Goal: Task Accomplishment & Management: Manage account settings

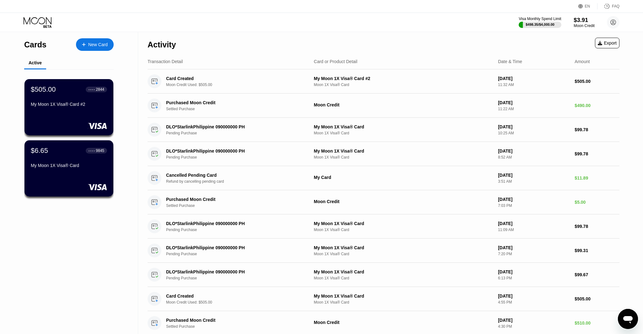
click at [582, 24] on div "Moon Credit" at bounding box center [583, 26] width 21 height 4
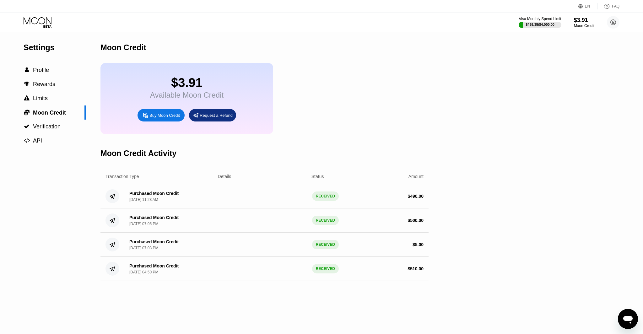
click at [622, 315] on icon "Open messaging window" at bounding box center [627, 318] width 11 height 11
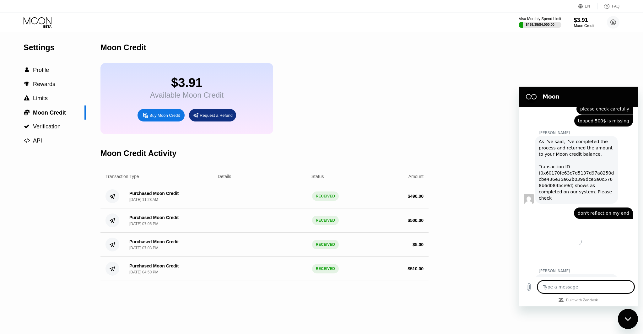
scroll to position [388, 0]
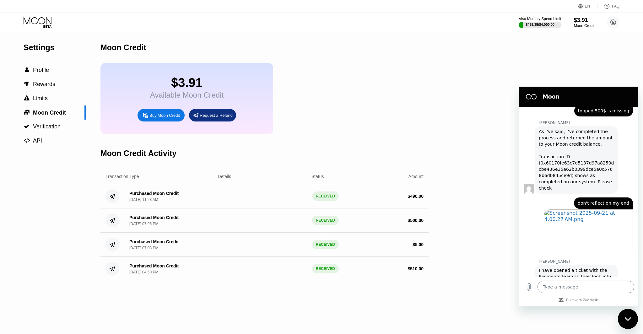
click at [624, 318] on div "Close messaging window" at bounding box center [627, 318] width 19 height 19
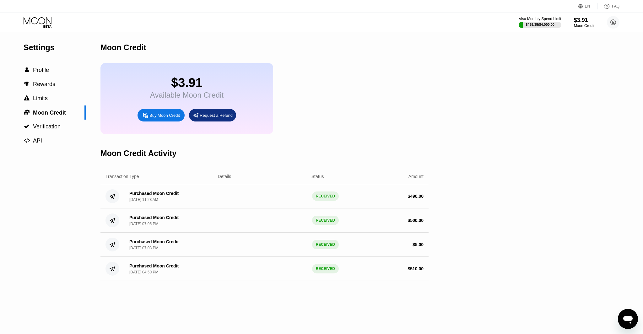
click at [40, 22] on icon at bounding box center [38, 22] width 29 height 11
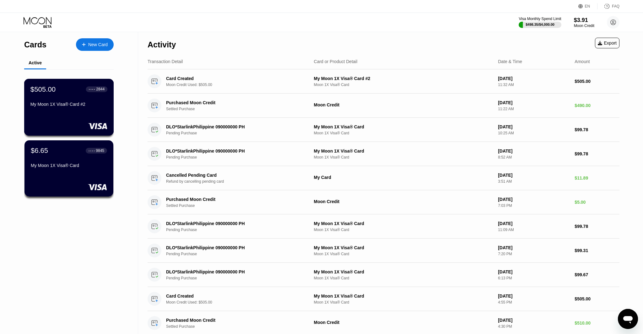
scroll to position [1, 0]
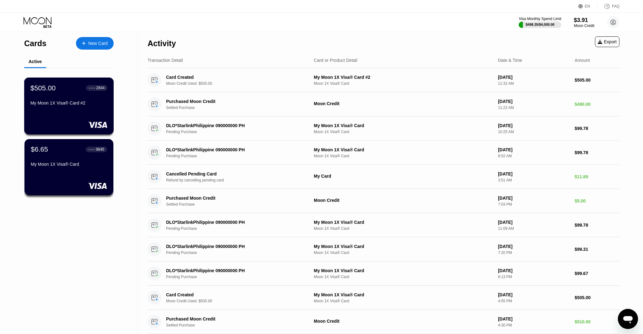
click at [83, 102] on div "My Moon 1X Visa® Card #2" at bounding box center [68, 102] width 77 height 5
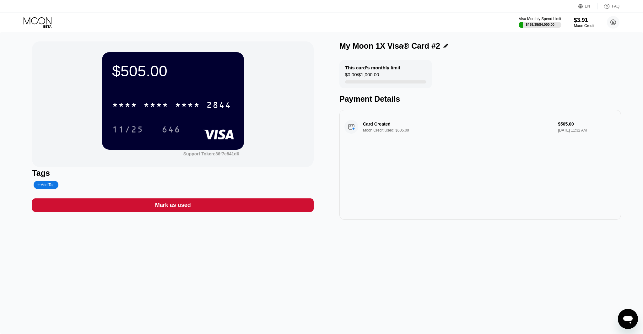
click at [582, 28] on div "Visa Monthly Spend Limit $498.35 / $4,000.00 $3.91 Moon Credit sep@dithailand.c…" at bounding box center [568, 22] width 101 height 13
click at [582, 19] on div "$3.91" at bounding box center [583, 20] width 21 height 7
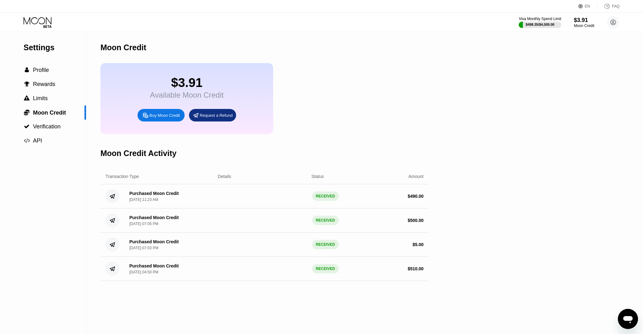
click at [633, 317] on div "Open messaging window" at bounding box center [627, 318] width 19 height 19
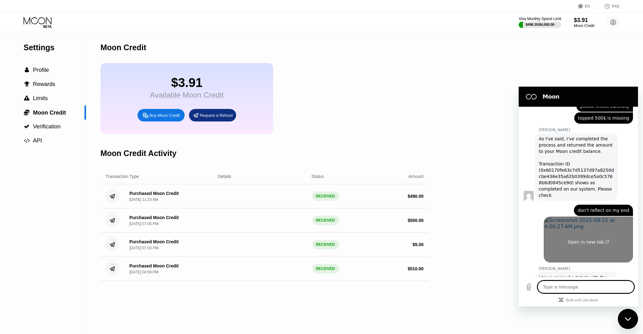
scroll to position [388, 0]
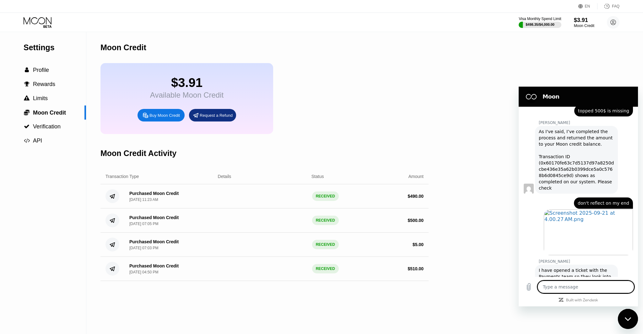
click at [627, 316] on div "Close messaging window" at bounding box center [627, 318] width 19 height 19
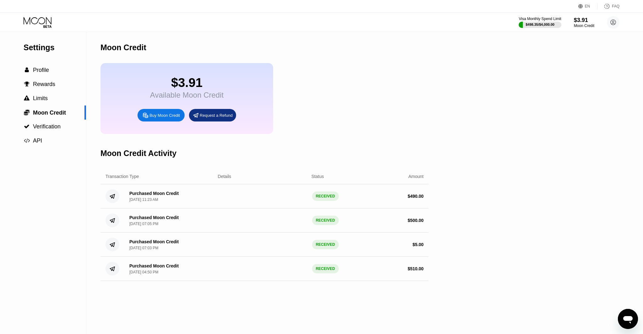
click at [316, 201] on div "RECEIVED" at bounding box center [325, 195] width 27 height 9
drag, startPoint x: 316, startPoint y: 201, endPoint x: 206, endPoint y: 142, distance: 124.7
click at [303, 196] on div "Purchased Moon Credit Sep 21, 2025, 11:23 AM RECEIVED $ 490.00" at bounding box center [264, 196] width 328 height 24
click at [53, 100] on div " Limits" at bounding box center [43, 98] width 86 height 7
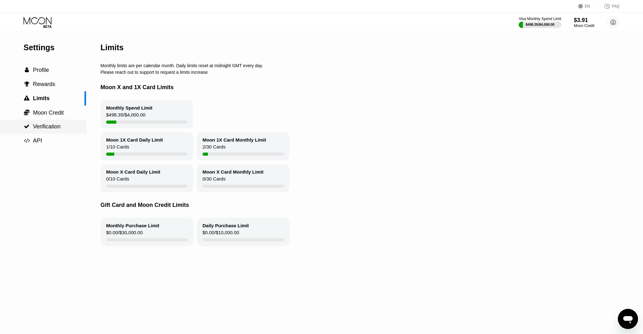
click at [58, 122] on div " Verification" at bounding box center [43, 127] width 86 height 14
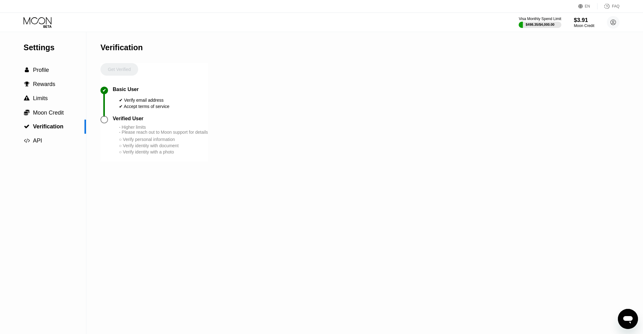
click at [102, 120] on div at bounding box center [104, 120] width 8 height 8
click at [102, 121] on div at bounding box center [104, 120] width 8 height 8
click at [594, 24] on div "Visa Monthly Spend Limit $498.35 / $4,000.00 $3.91 Moon Credit sep@dithailand.c…" at bounding box center [568, 22] width 101 height 13
click at [586, 24] on div "Moon Credit" at bounding box center [583, 26] width 21 height 4
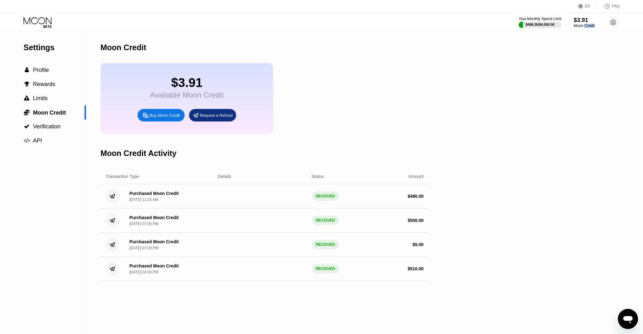
click at [586, 24] on div "Moon Credit" at bounding box center [583, 26] width 21 height 4
click at [609, 20] on circle at bounding box center [612, 22] width 13 height 13
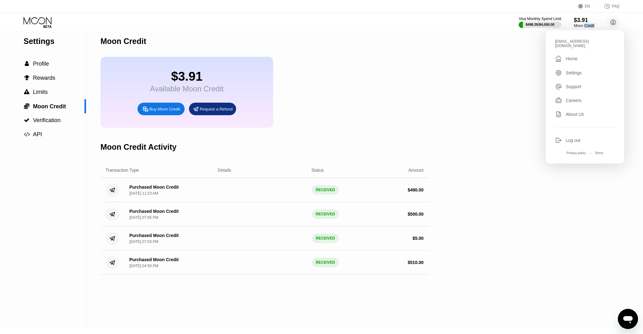
scroll to position [3, 0]
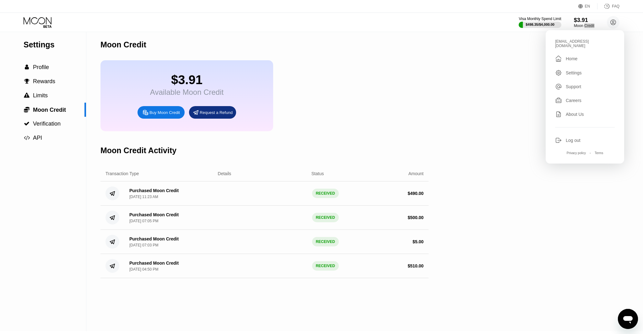
click at [627, 313] on icon "Open messaging window" at bounding box center [627, 318] width 11 height 11
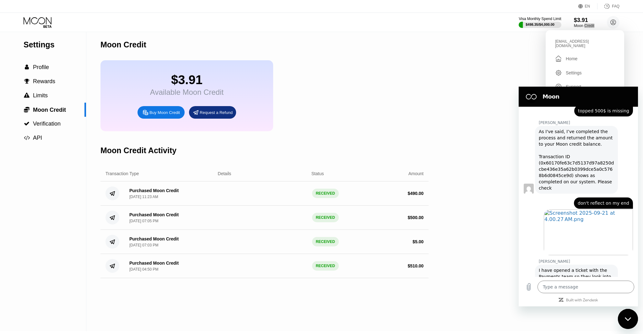
scroll to position [0, 0]
click at [630, 313] on div "Close messaging window" at bounding box center [627, 318] width 19 height 19
type textarea "x"
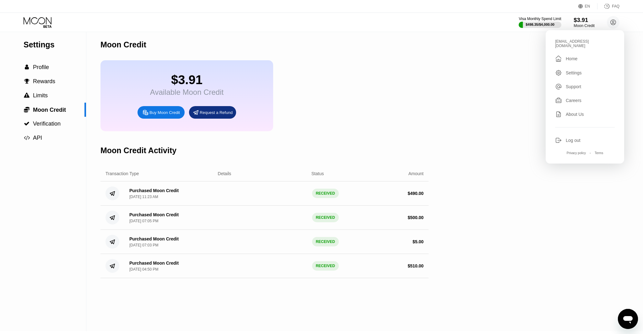
click at [583, 17] on div "$3.91" at bounding box center [583, 20] width 21 height 7
click at [604, 20] on div "Visa Monthly Spend Limit $498.35 / $4,000.00 $3.91 Moon Credit sep@dithailand.c…" at bounding box center [568, 22] width 101 height 13
click at [611, 21] on circle at bounding box center [612, 22] width 13 height 13
click at [565, 71] on div "Settings" at bounding box center [573, 72] width 16 height 5
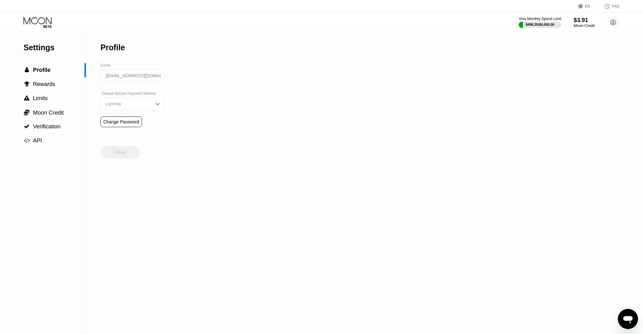
click at [576, 22] on div "$3.91" at bounding box center [583, 20] width 21 height 7
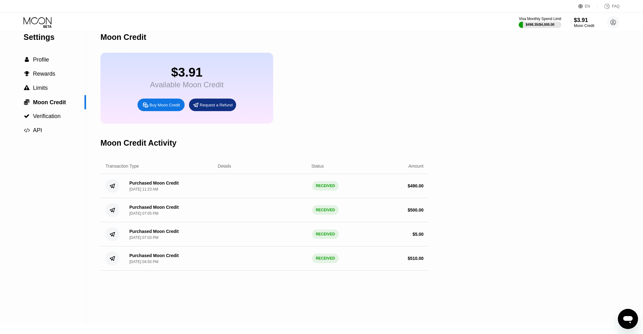
scroll to position [16, 0]
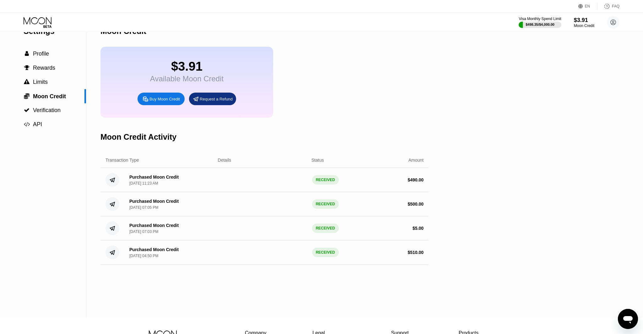
click at [324, 181] on div "RECEIVED" at bounding box center [325, 179] width 27 height 9
click at [164, 100] on div "Buy Moon Credit" at bounding box center [164, 98] width 30 height 5
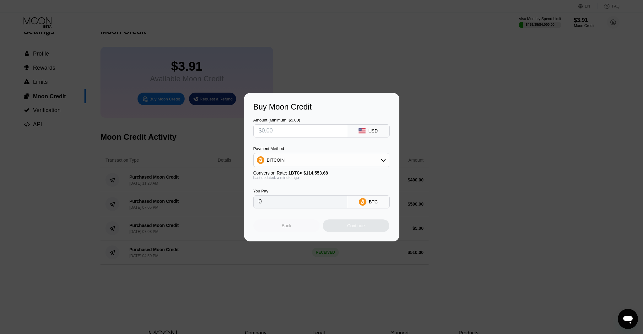
click at [295, 229] on div "Back" at bounding box center [286, 225] width 67 height 13
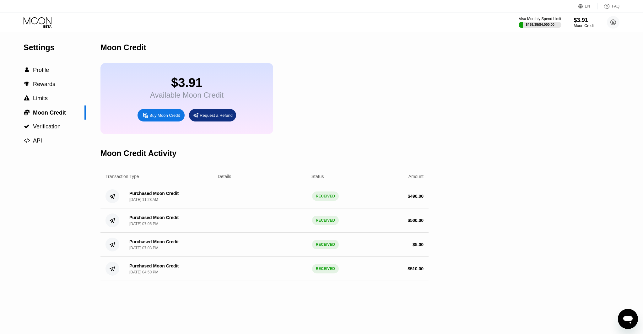
click at [578, 25] on div "Moon Credit" at bounding box center [583, 26] width 21 height 4
